Goal: Information Seeking & Learning: Learn about a topic

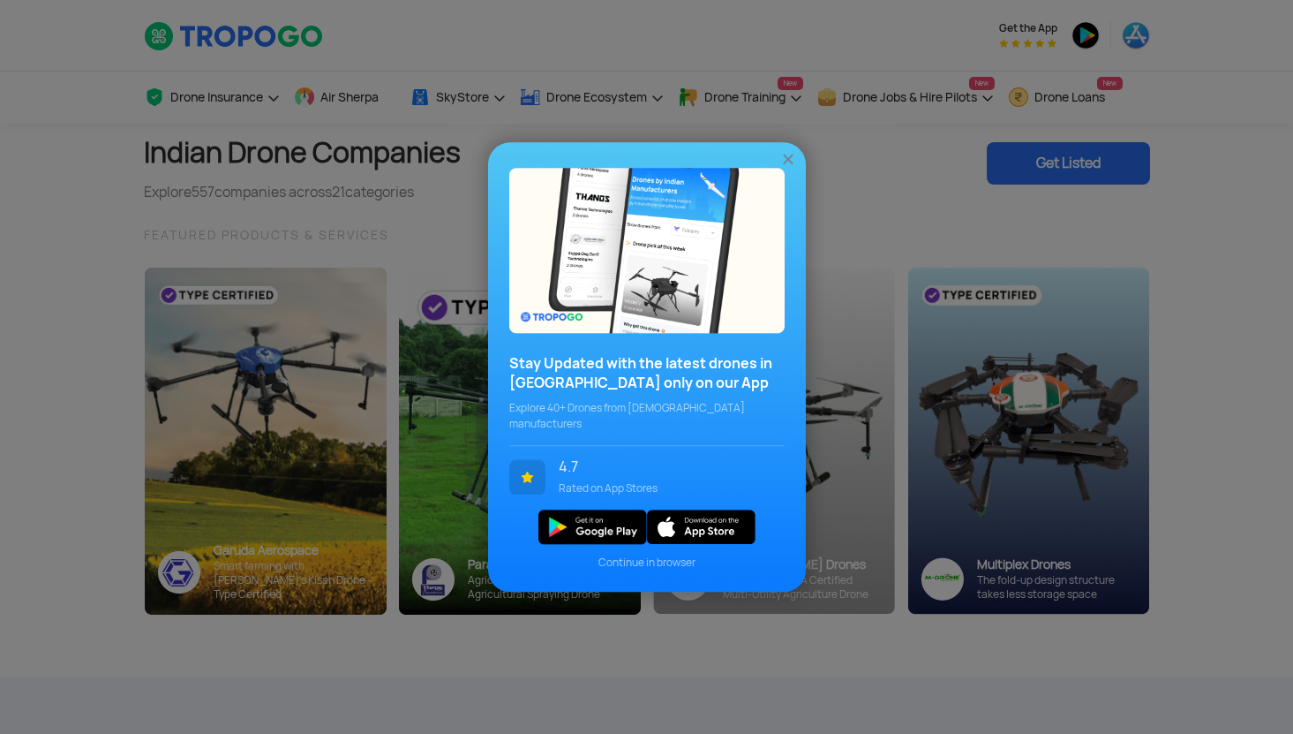
click at [790, 168] on img at bounding box center [789, 159] width 18 height 18
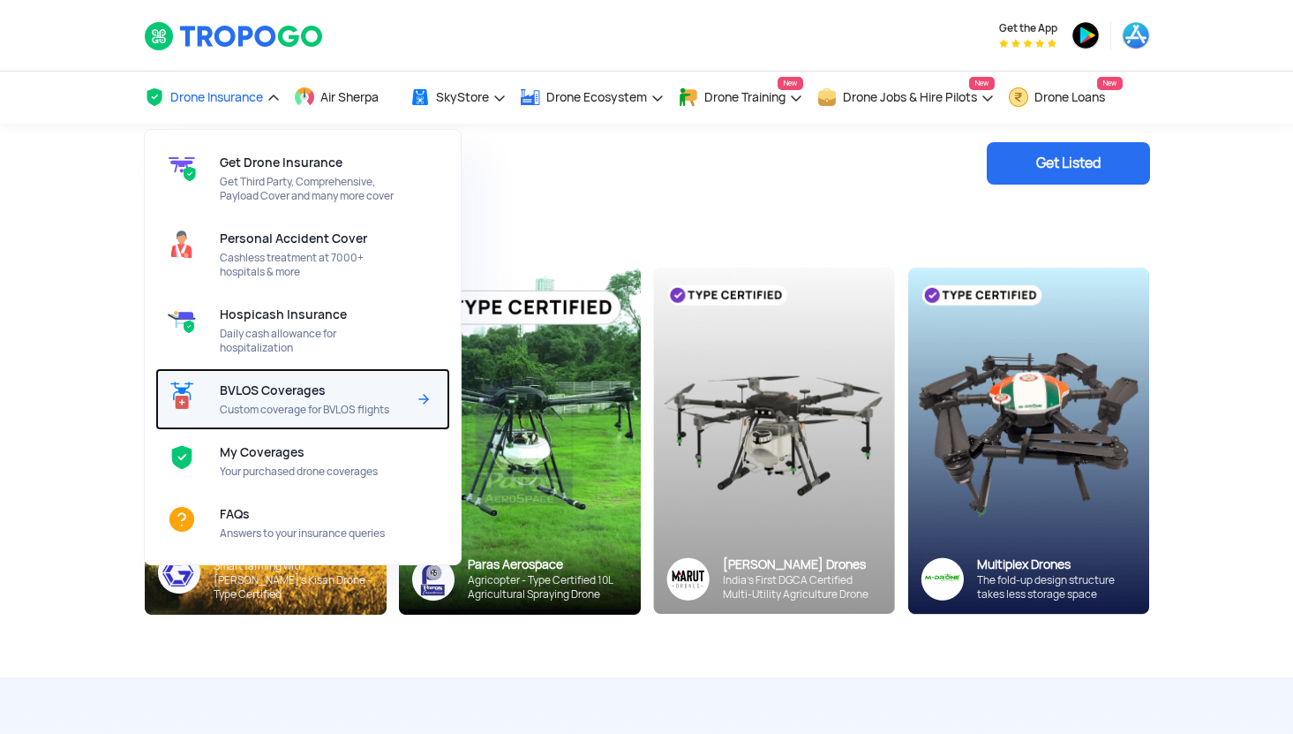
click at [343, 405] on span "Custom coverage for BVLOS flights" at bounding box center [313, 410] width 186 height 14
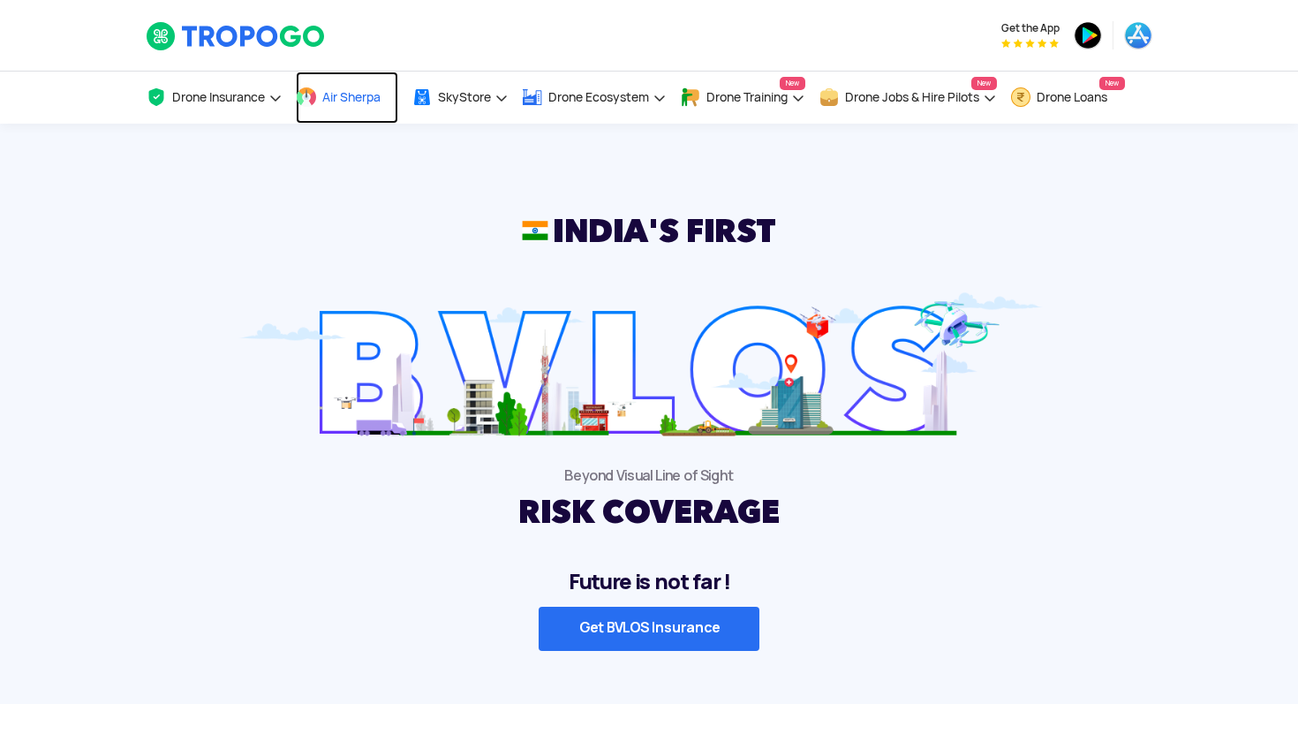
click at [351, 101] on span "Air Sherpa" at bounding box center [351, 97] width 58 height 14
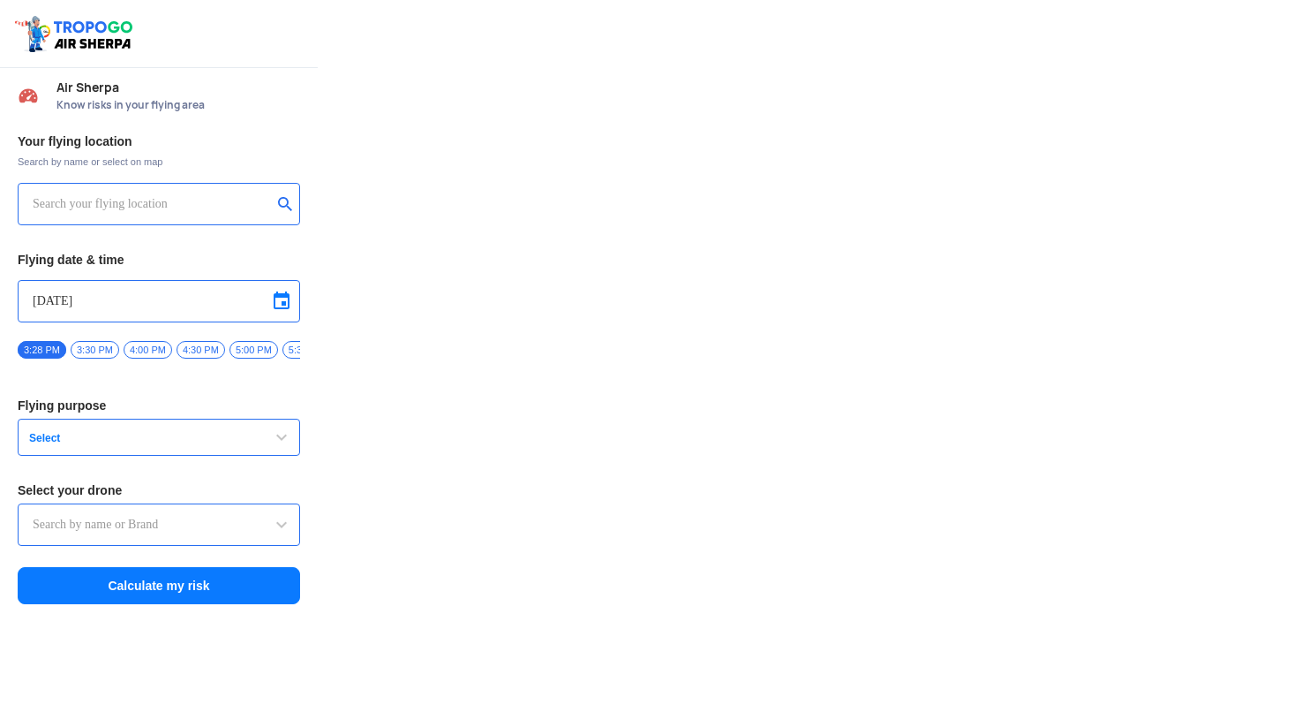
type input "Asteria A200"
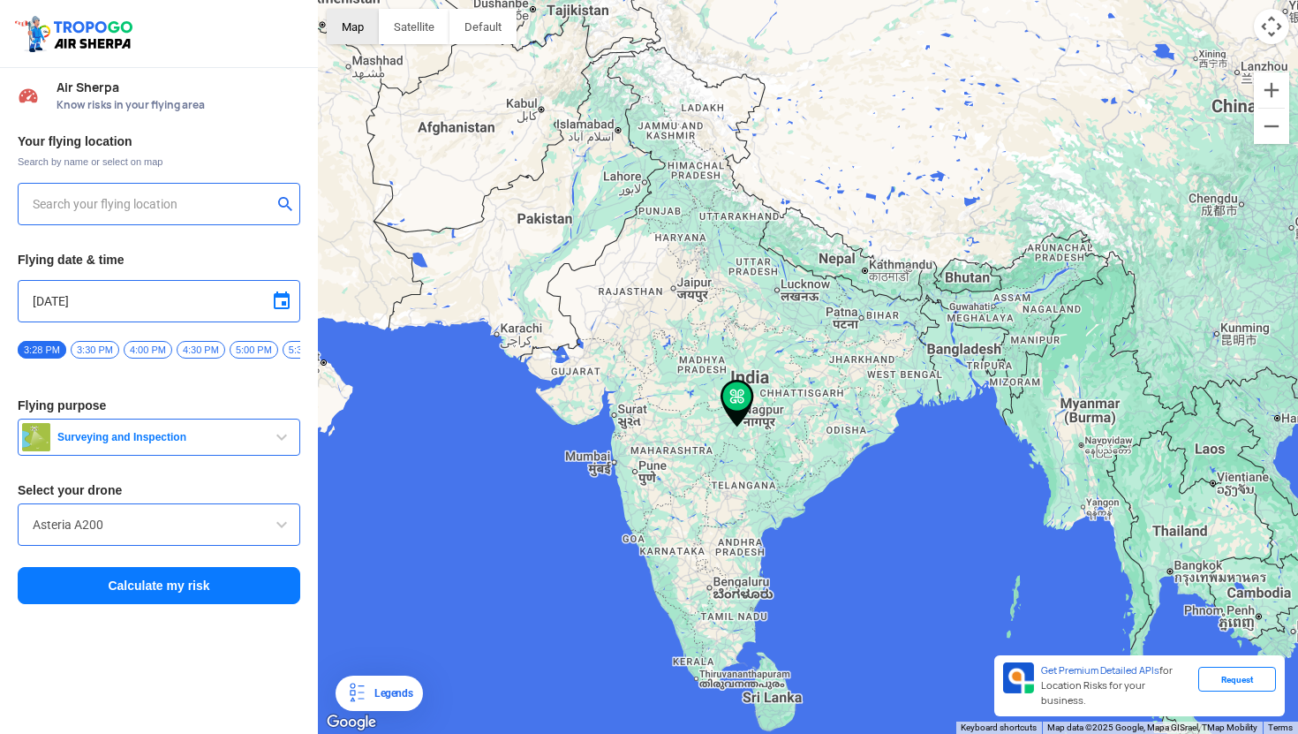
type input "144, Khattalwada, Wadgaon, Maharashtra 272176, India"
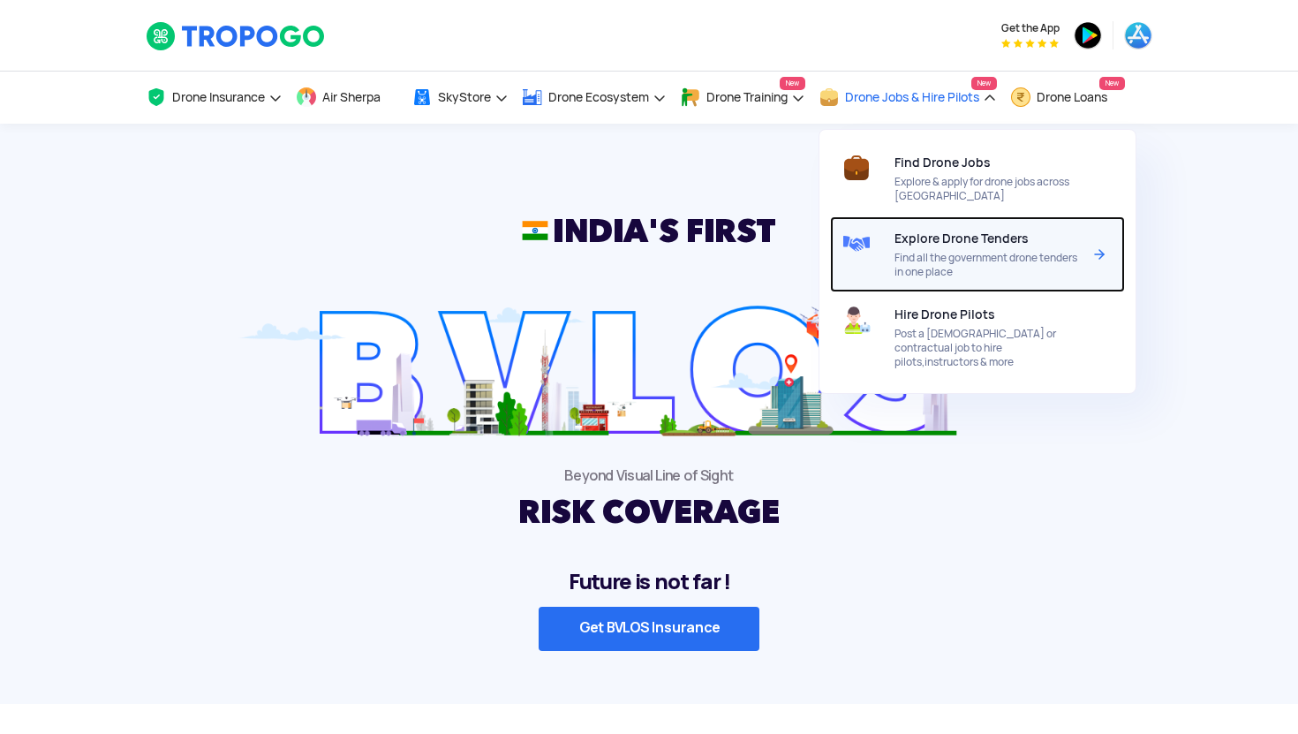
click at [970, 247] on div "Explore Drone Tenders Find all the government drone tenders in one place" at bounding box center [990, 254] width 193 height 76
